Goal: Information Seeking & Learning: Find specific page/section

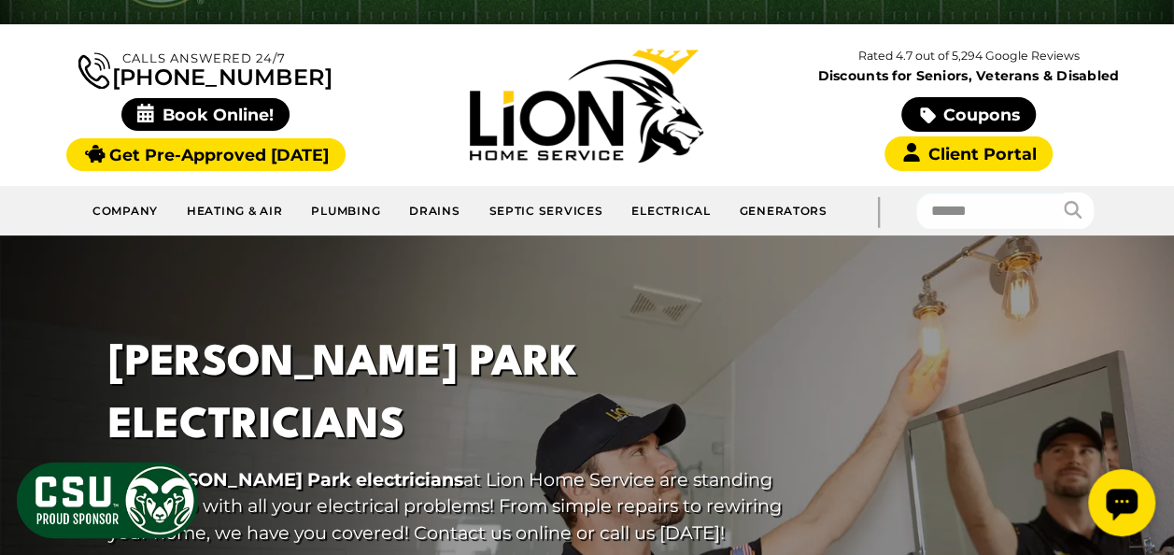
scroll to position [135, 0]
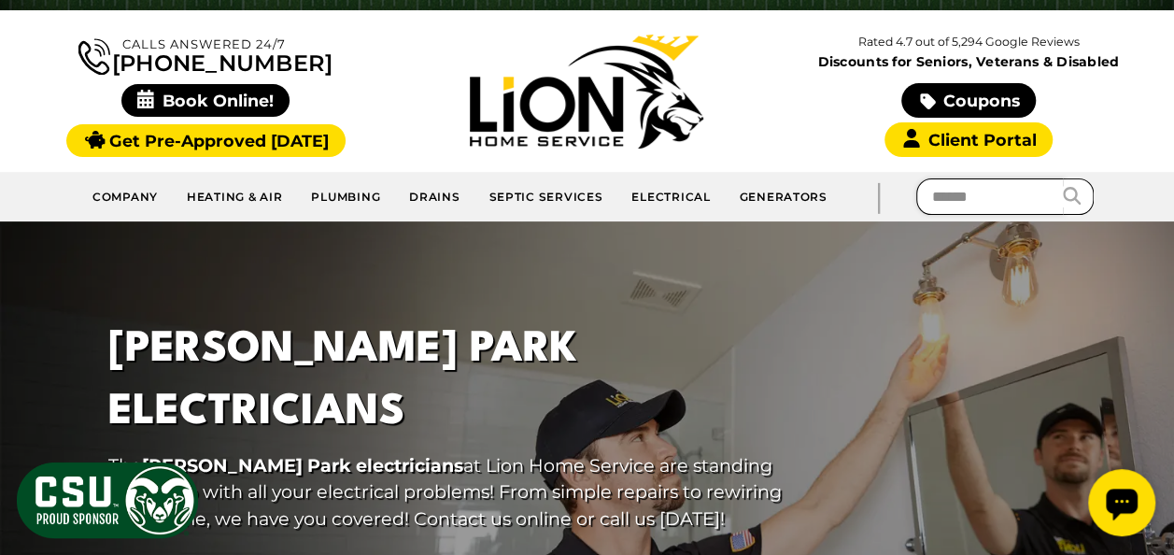
click at [949, 202] on input "text" at bounding box center [990, 196] width 149 height 36
type input "**********"
click at [1072, 194] on icon "submit" at bounding box center [1073, 196] width 18 height 18
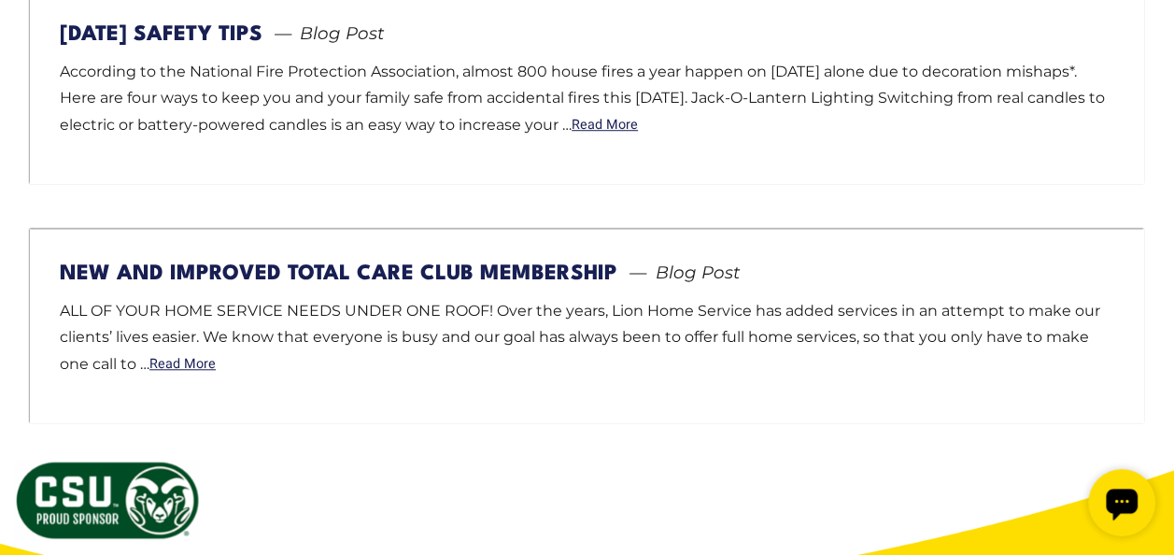
scroll to position [623, 0]
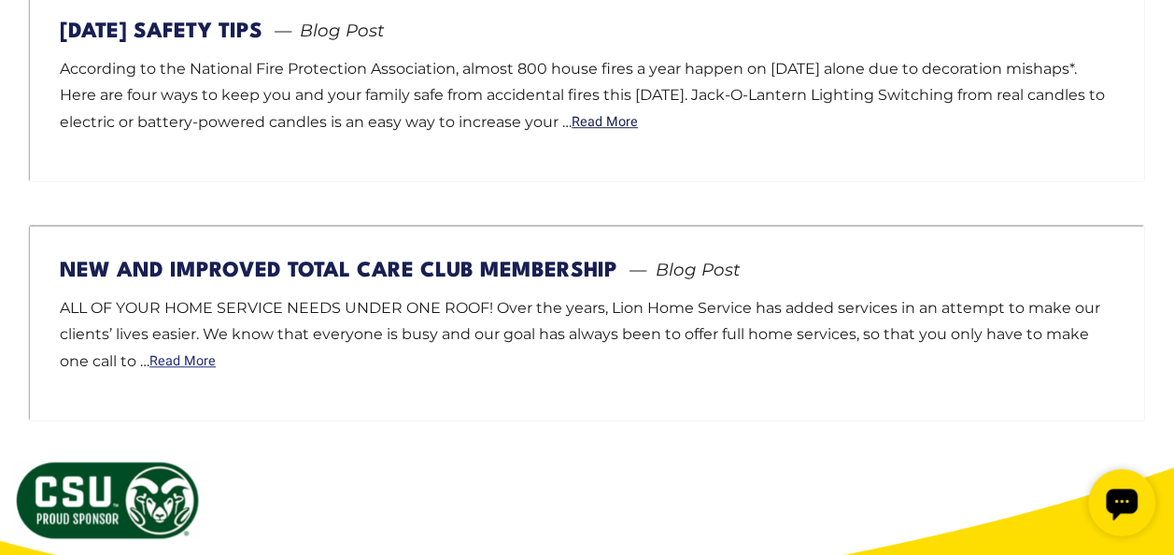
click at [183, 362] on link "Read More" at bounding box center [182, 361] width 66 height 13
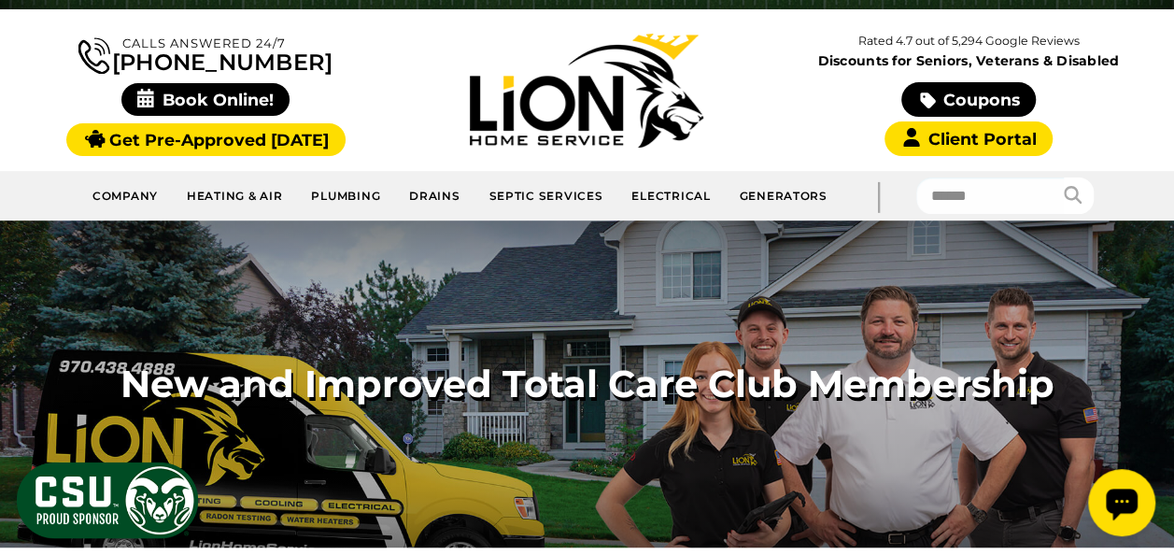
scroll to position [155, 0]
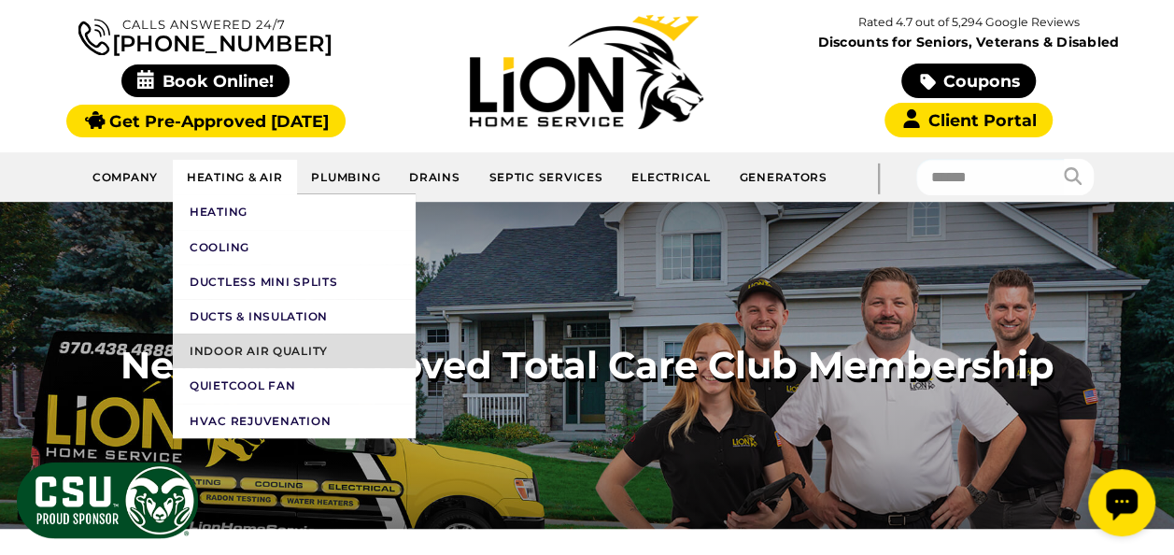
click at [264, 353] on link "Indoor Air Quality" at bounding box center [294, 351] width 243 height 35
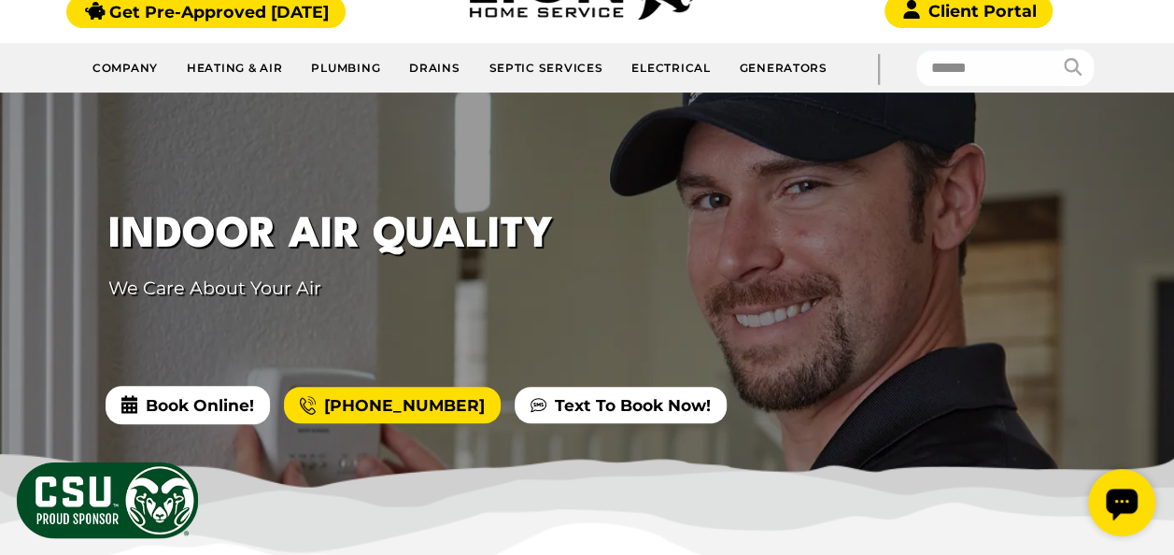
scroll to position [275, 0]
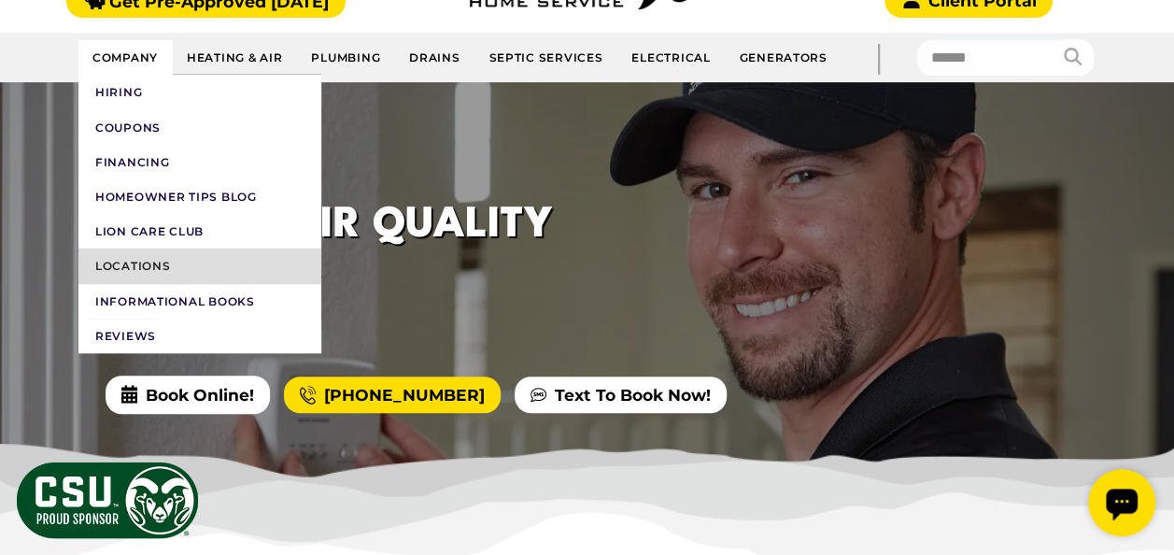
click at [121, 254] on link "Locations" at bounding box center [199, 265] width 243 height 35
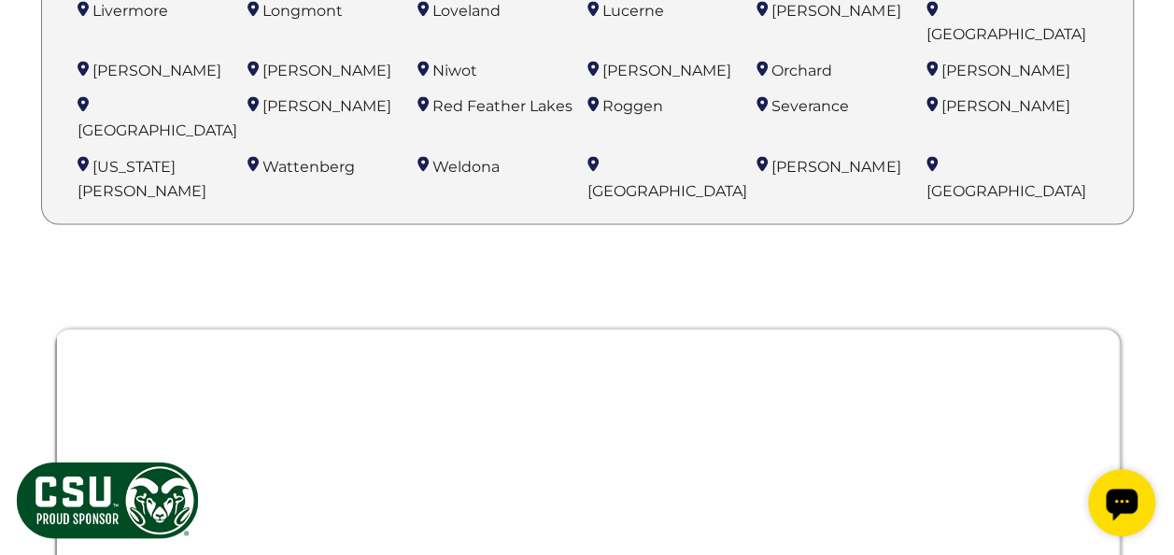
scroll to position [1604, 0]
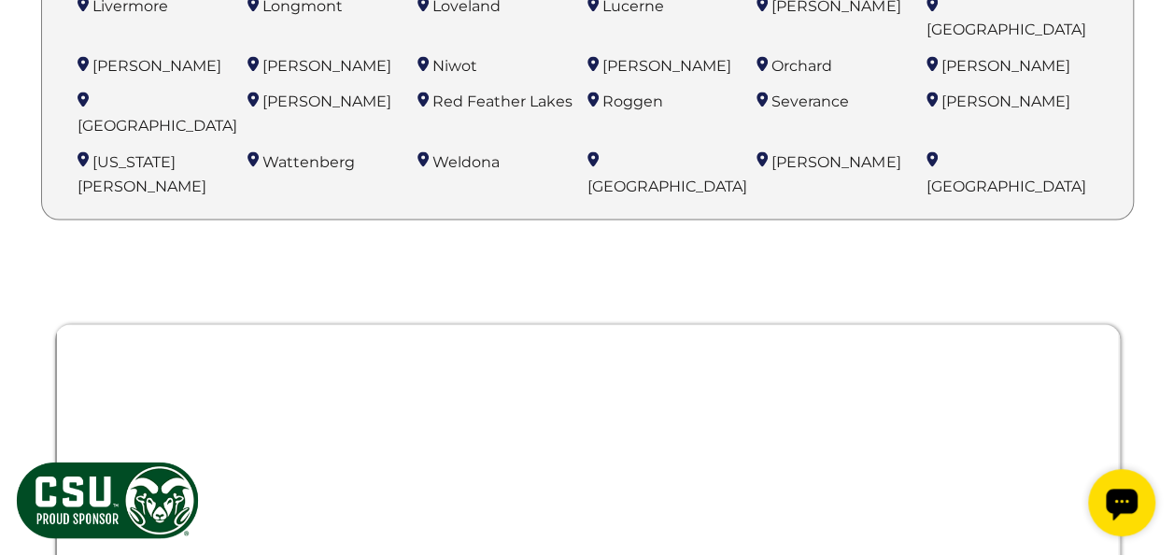
click at [82, 404] on div at bounding box center [587, 533] width 1065 height 508
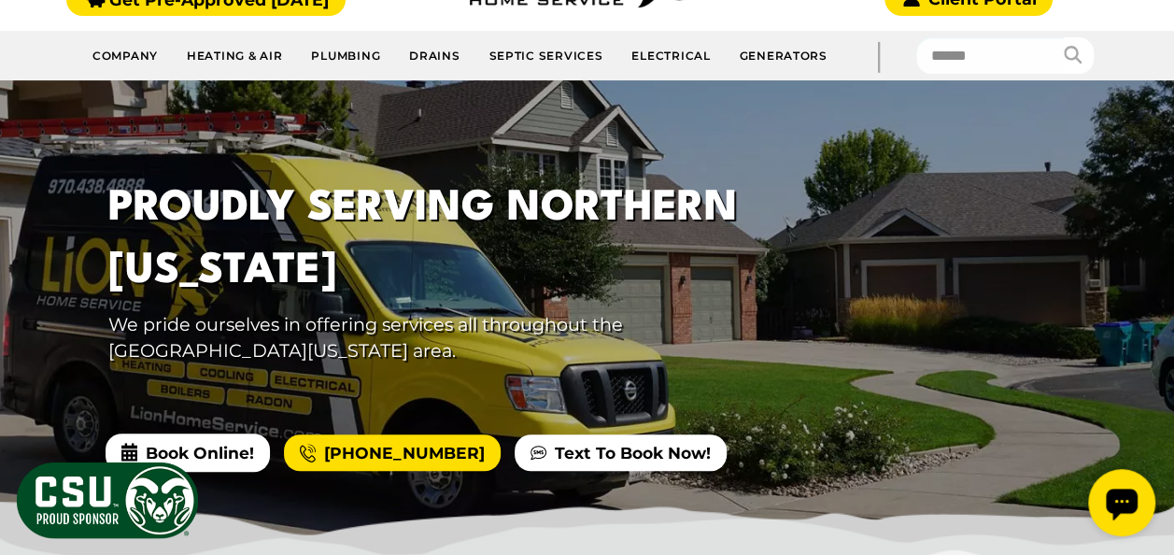
scroll to position [282, 0]
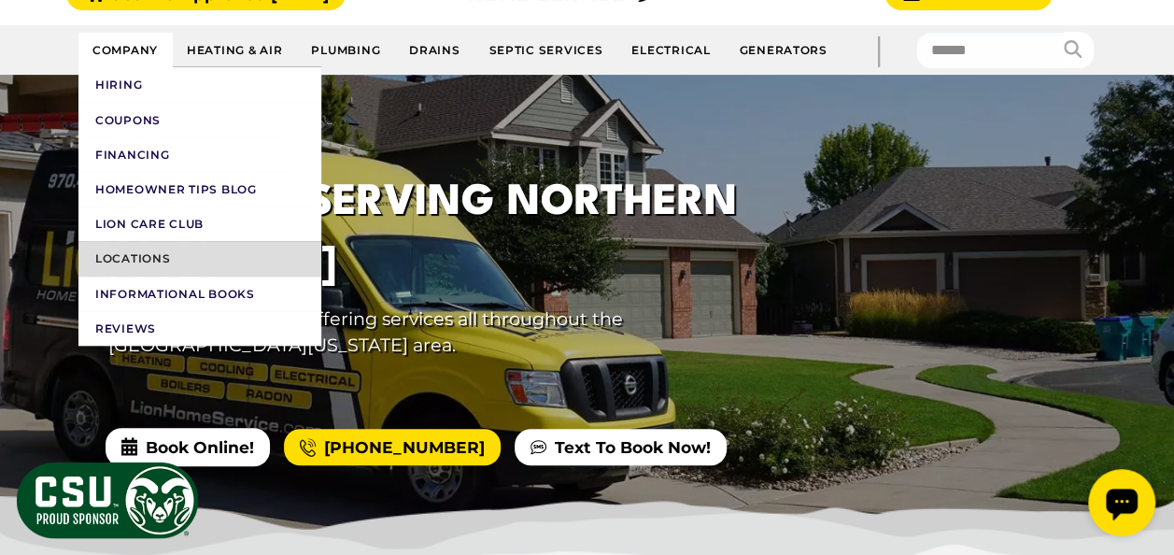
click at [135, 247] on link "Locations" at bounding box center [199, 258] width 243 height 35
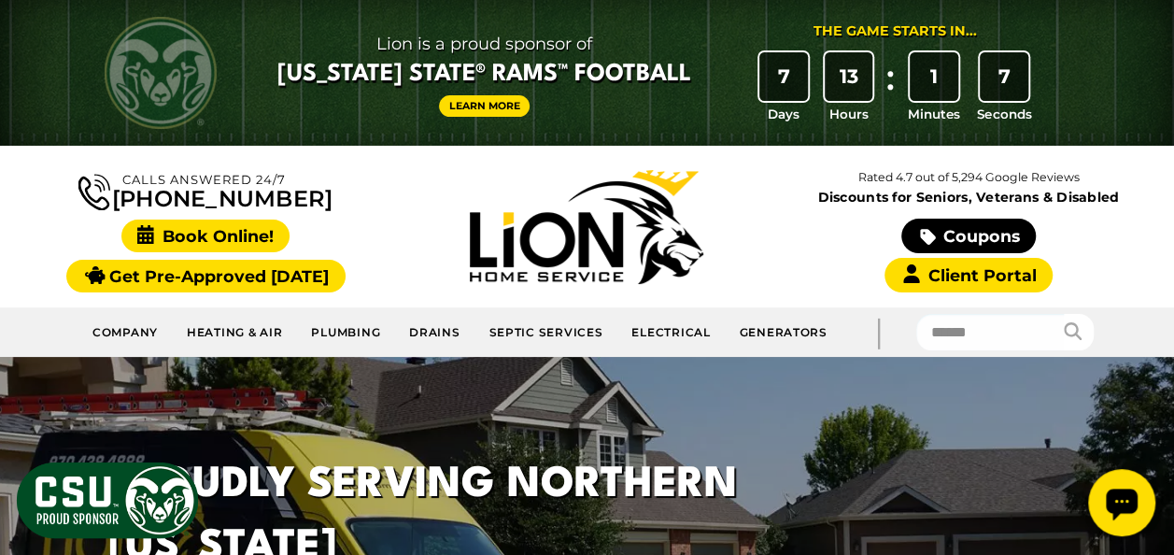
click at [244, 228] on span "Book Online!" at bounding box center [205, 236] width 169 height 33
